Goal: Task Accomplishment & Management: Complete application form

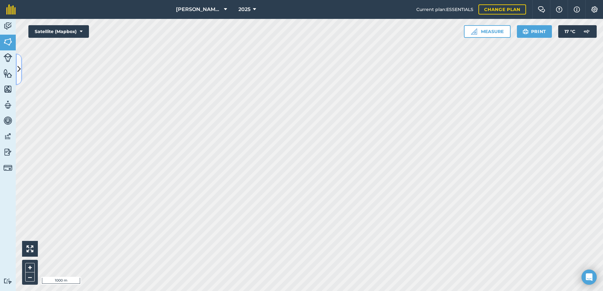
click at [18, 78] on button at bounding box center [19, 70] width 6 height 32
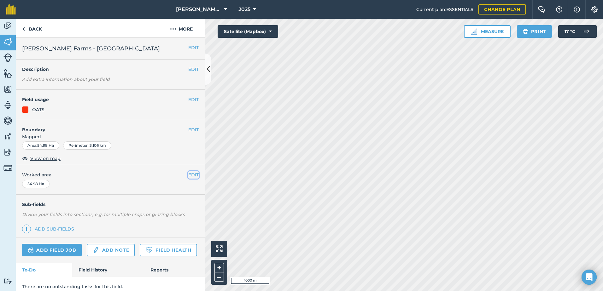
click at [190, 176] on button "EDIT" at bounding box center [193, 174] width 10 height 7
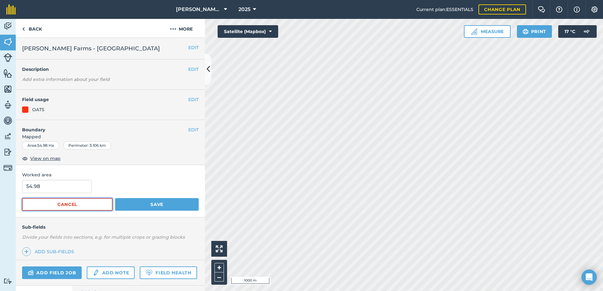
click at [93, 203] on button "Cancel" at bounding box center [67, 204] width 90 height 13
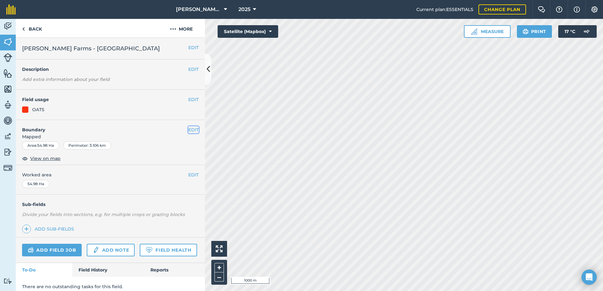
click at [188, 129] on button "EDIT" at bounding box center [193, 129] width 10 height 7
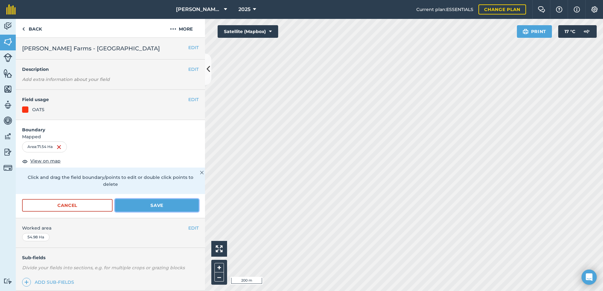
click at [174, 208] on button "Save" at bounding box center [157, 205] width 84 height 13
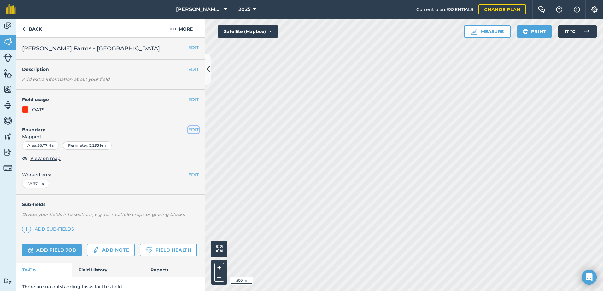
click at [188, 132] on button "EDIT" at bounding box center [193, 129] width 10 height 7
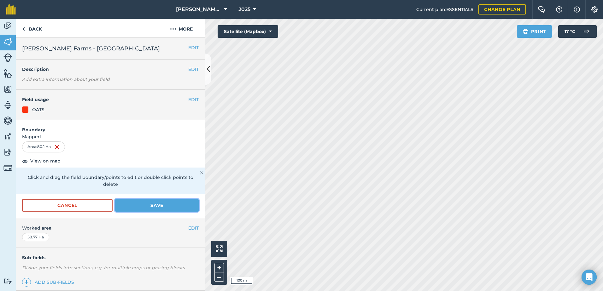
click at [154, 202] on button "Save" at bounding box center [157, 205] width 84 height 13
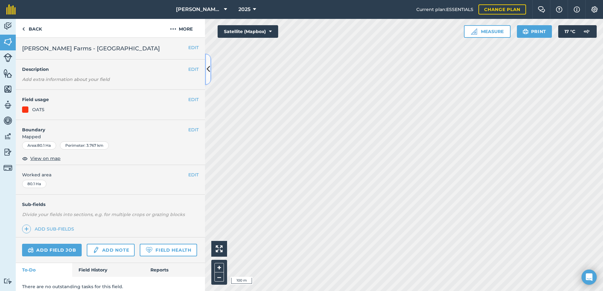
click at [208, 77] on button at bounding box center [208, 70] width 6 height 32
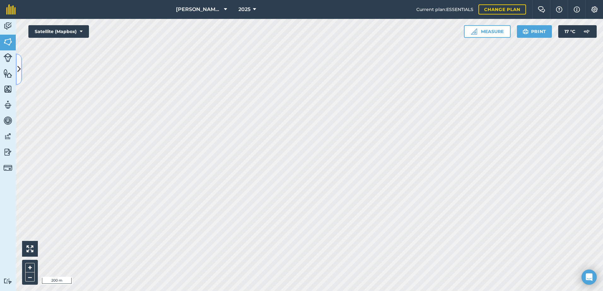
click at [19, 67] on icon at bounding box center [18, 69] width 3 height 11
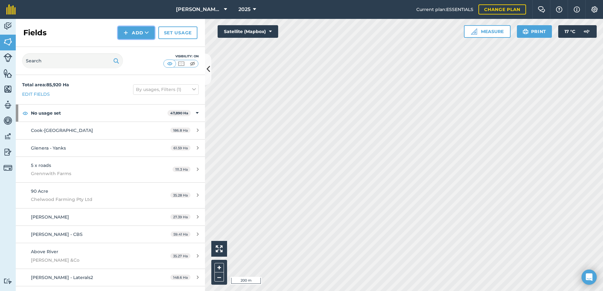
click at [127, 35] on img at bounding box center [126, 33] width 4 height 8
click at [130, 45] on link "Draw" at bounding box center [136, 47] width 35 height 14
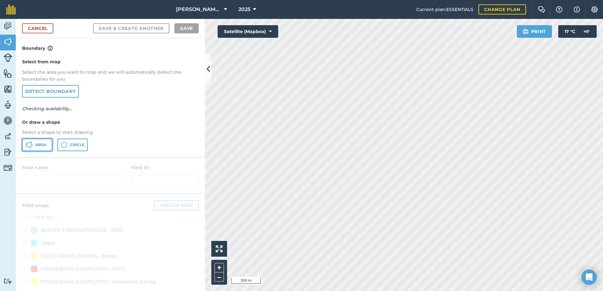
click at [38, 144] on span "Area" at bounding box center [40, 144] width 11 height 5
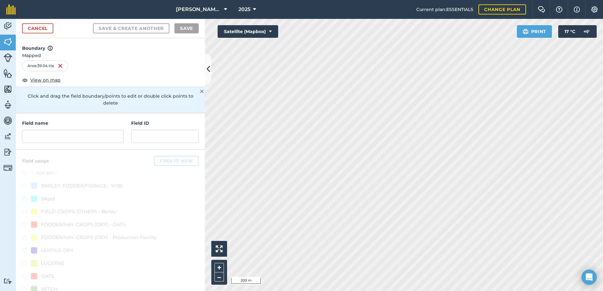
click at [69, 144] on div "Field name Field ID" at bounding box center [110, 131] width 189 height 36
click at [74, 141] on input "text" at bounding box center [72, 136] width 101 height 13
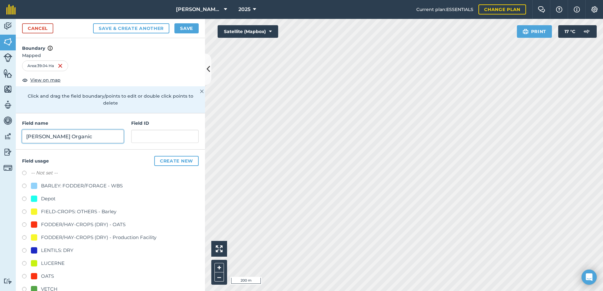
type input "[PERSON_NAME] Organic"
click at [20, 224] on div "Field usage Create new -- Not set -- BARLEY: FODDER/FORAGE - WBS Depot FIELD-CR…" at bounding box center [110, 234] width 189 height 168
click at [25, 277] on label at bounding box center [26, 277] width 9 height 6
radio input "true"
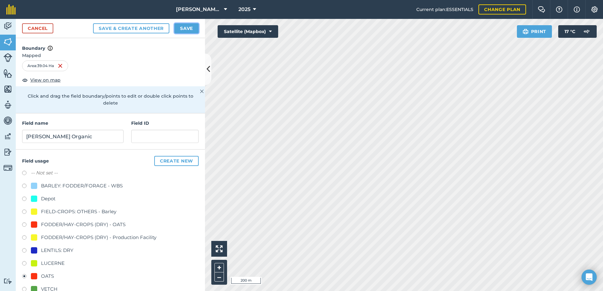
click at [183, 24] on button "Save" at bounding box center [186, 28] width 24 height 10
click at [206, 68] on icon at bounding box center [207, 69] width 3 height 11
